Goal: Task Accomplishment & Management: Use online tool/utility

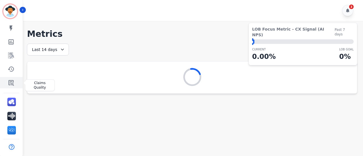
click at [11, 86] on link "Sidebar" at bounding box center [12, 82] width 22 height 11
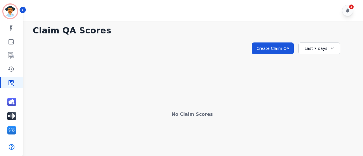
click at [337, 51] on div "Last 7 days" at bounding box center [319, 49] width 42 height 12
click at [319, 105] on li "Last 90 days" at bounding box center [323, 104] width 28 height 6
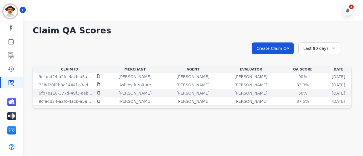
click at [242, 93] on div "[PERSON_NAME]" at bounding box center [251, 93] width 56 height 6
click at [98, 93] on icon at bounding box center [98, 93] width 4 height 4
